Goal: Obtain resource: Obtain resource

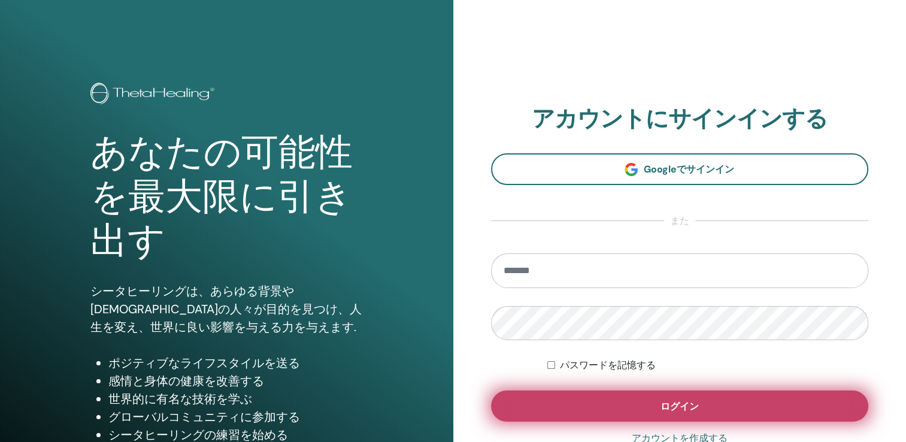
type input "**********"
click at [566, 400] on button "ログイン" at bounding box center [680, 405] width 378 height 31
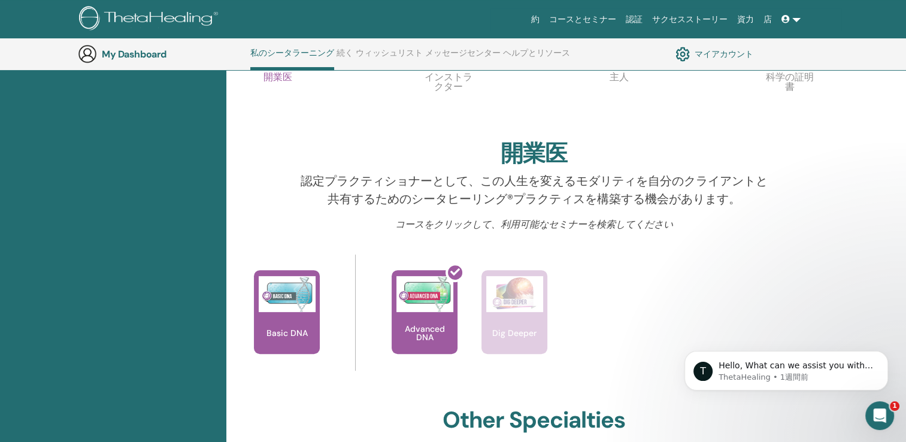
scroll to position [330, 0]
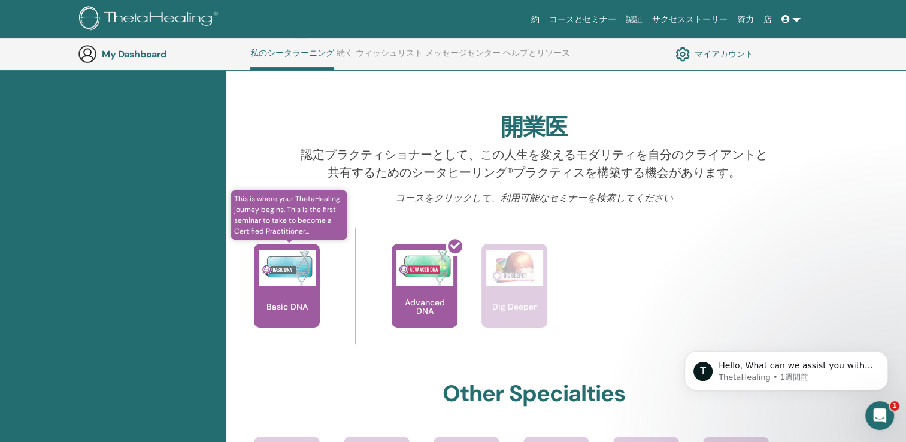
click at [281, 267] on img at bounding box center [287, 268] width 57 height 36
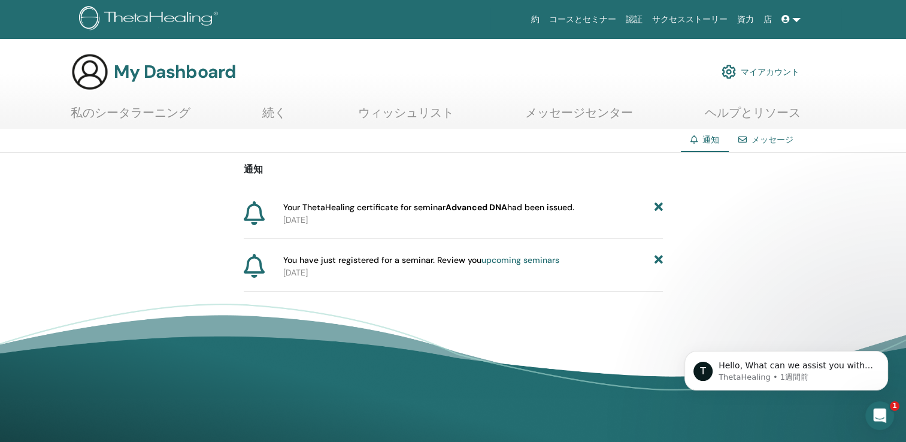
click at [543, 214] on p "2025-08-31" at bounding box center [473, 220] width 380 height 13
click at [489, 263] on link "upcoming seminars" at bounding box center [520, 259] width 78 height 11
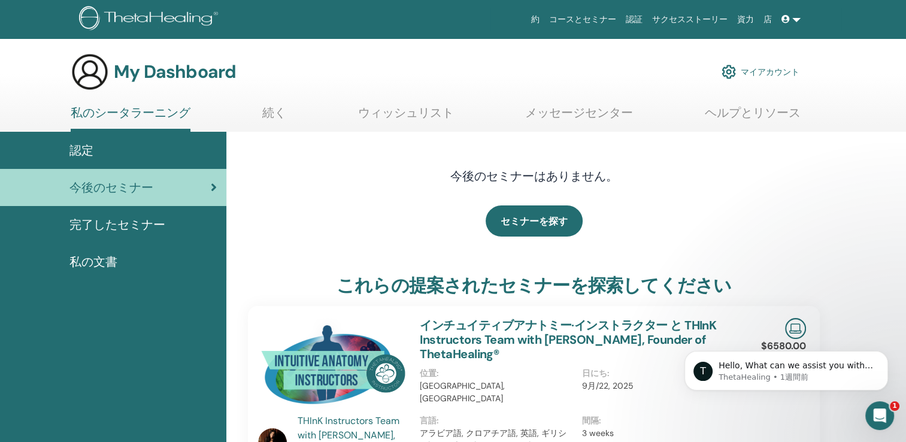
click at [123, 151] on div "認定" at bounding box center [113, 150] width 207 height 18
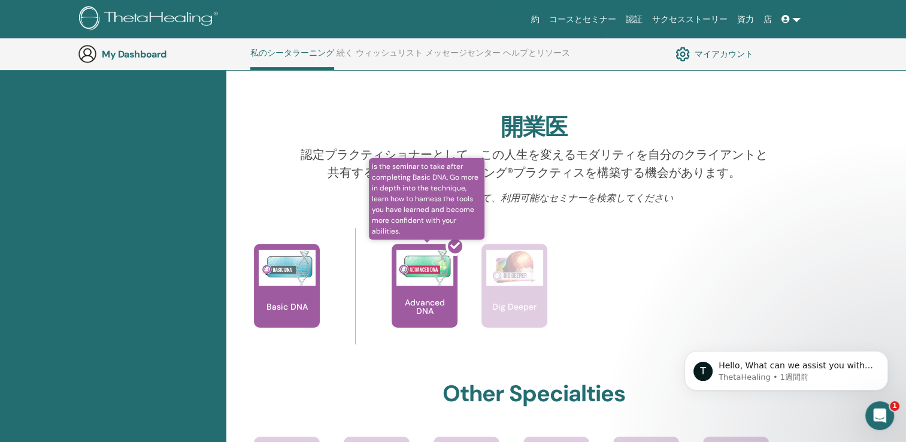
click at [421, 265] on div at bounding box center [432, 290] width 66 height 108
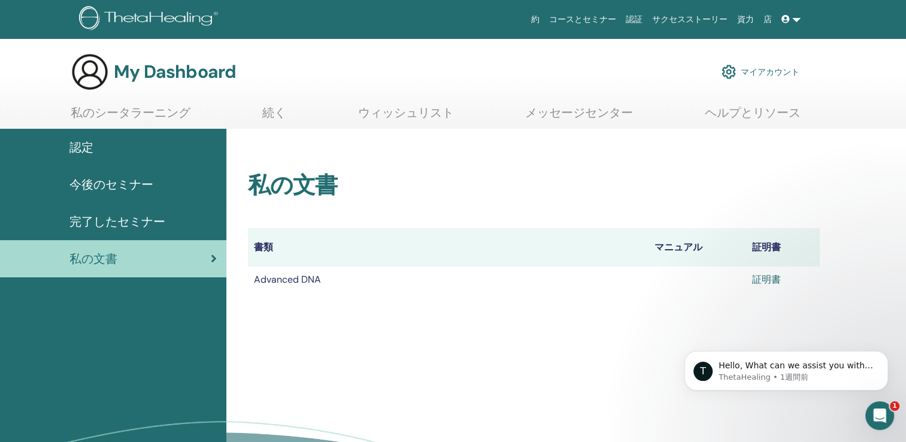
click at [769, 279] on link "証明書" at bounding box center [766, 279] width 29 height 13
